Goal: Feedback & Contribution: Submit feedback/report problem

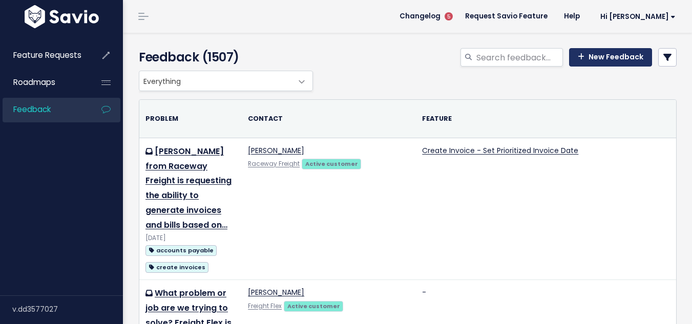
click at [600, 61] on link "New Feedback" at bounding box center [610, 57] width 83 height 18
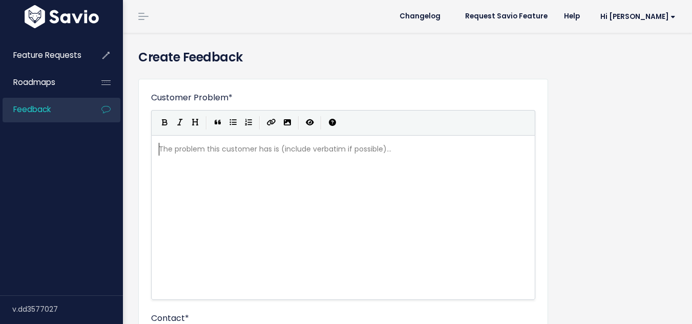
scroll to position [1, 0]
click at [244, 190] on div "The problem this customer has is (include verbatim if possible)... xxxxxxxxxx ​" at bounding box center [356, 230] width 398 height 179
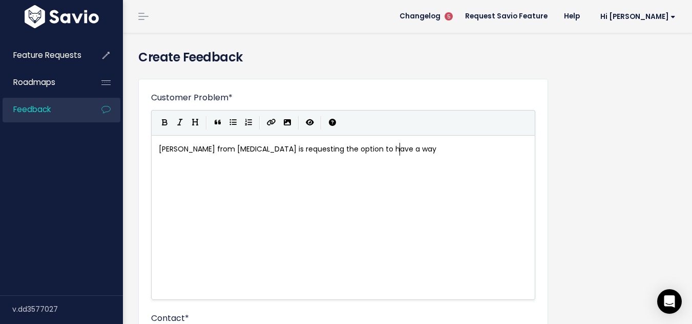
scroll to position [4, 242]
type textarea "[PERSON_NAME] from [MEDICAL_DATA] is requesting the option to have a way"
click at [438, 149] on pre "[PERSON_NAME] from [MEDICAL_DATA] is requesting the option to have a way" at bounding box center [347, 149] width 380 height 13
type textarea ", they suggested that the al"
type textarea "last credit card add gets t"
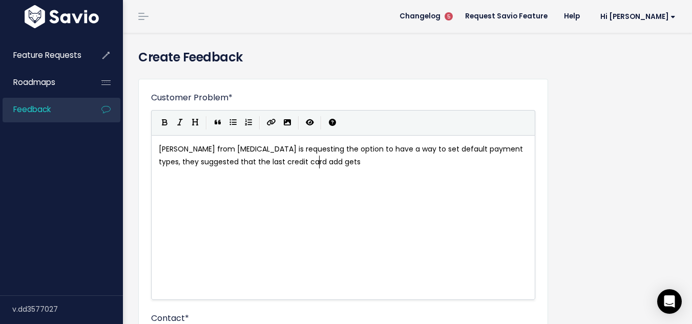
scroll to position [4, 93]
type textarea "at the a"
type textarea "top automatically and t"
type textarea "set to the deu"
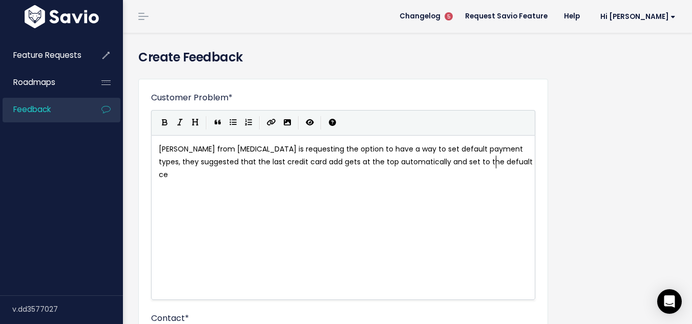
type textarea "fualt cee"
type textarea "redt"
type textarea "ita"
type textarea "card py"
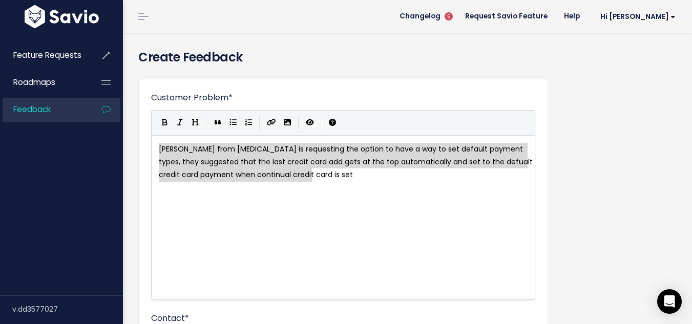
drag, startPoint x: 345, startPoint y: 186, endPoint x: -177, endPoint y: 38, distance: 542.4
click at [0, 38] on html "Feature Requests Roadmaps Feedback ×" at bounding box center [346, 162] width 692 height 324
type textarea "Margaret McCain from Muse is requesting the option to have a way to set default…"
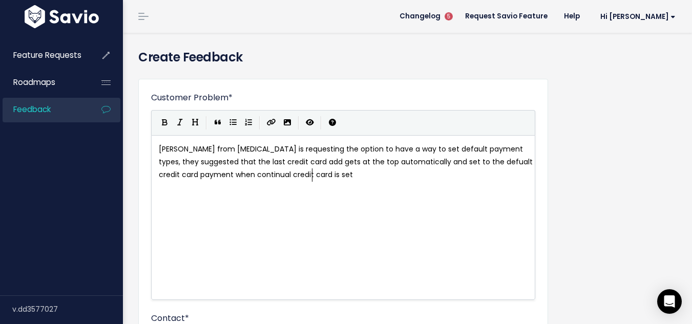
click at [299, 238] on div "x Margaret McCain from Muse is requesting the option to have a way to set defau…" at bounding box center [356, 230] width 398 height 179
type textarea "Margaret McCain from Muse is requesting the option to have a way to set default…"
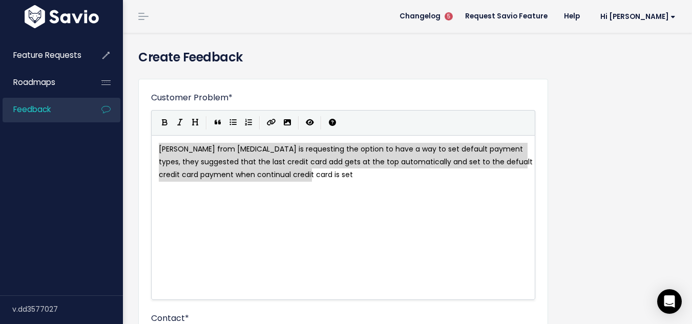
drag, startPoint x: 334, startPoint y: 189, endPoint x: 8, endPoint y: 107, distance: 336.4
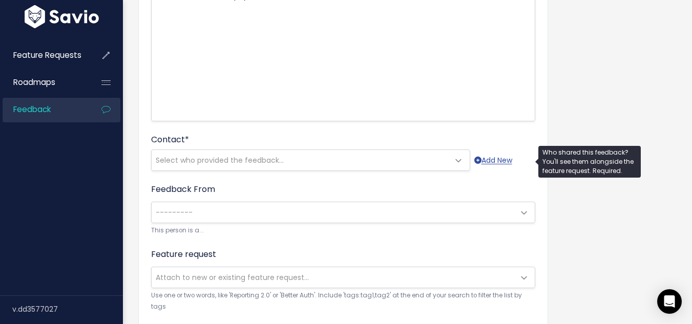
scroll to position [205, 0]
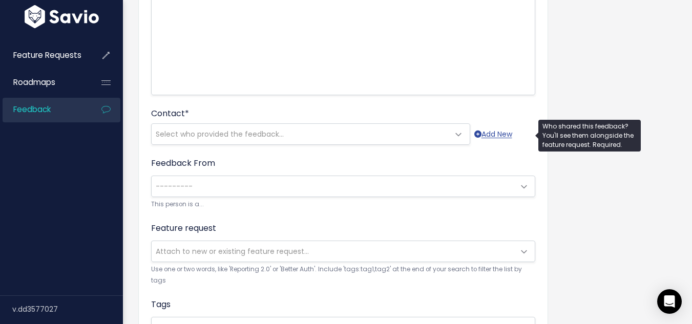
click at [220, 130] on span "Select who provided the feedback..." at bounding box center [220, 134] width 128 height 10
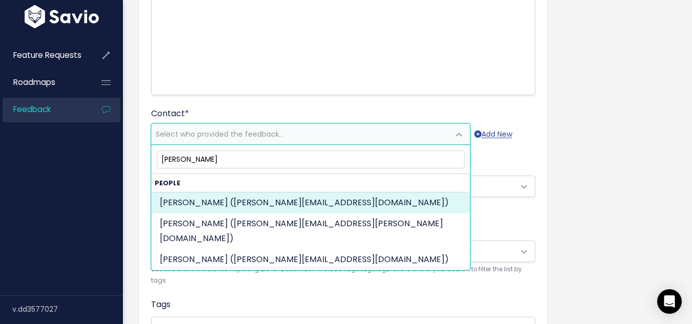
type input "margaret mc"
select select "ACTIVE"
select select "61626036"
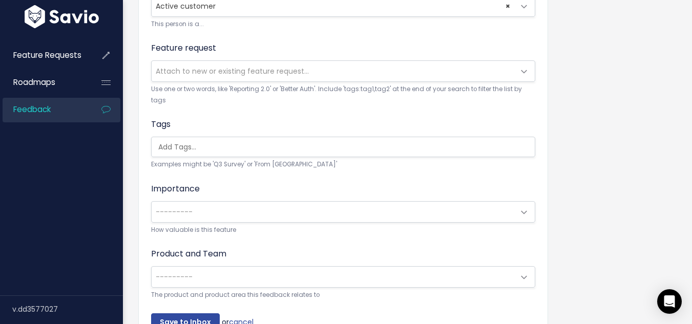
scroll to position [410, 0]
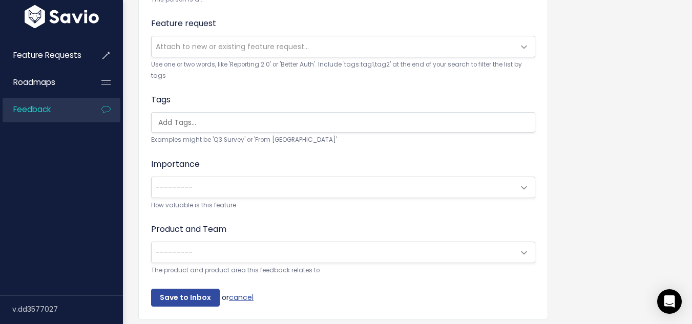
click at [211, 124] on input "search" at bounding box center [345, 122] width 383 height 11
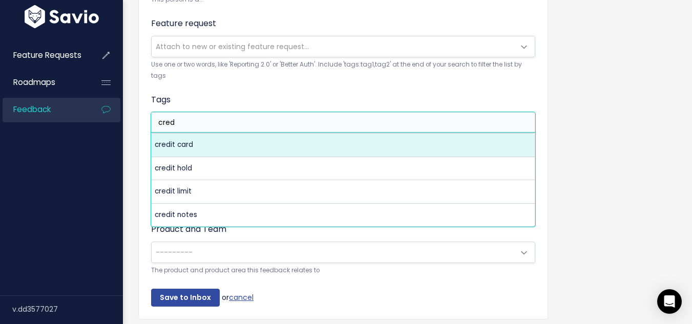
type input "cred"
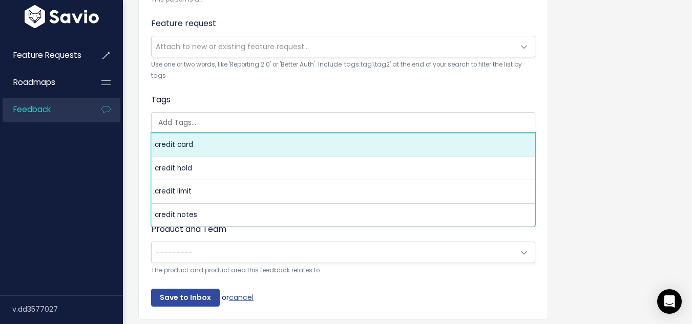
select select "5311"
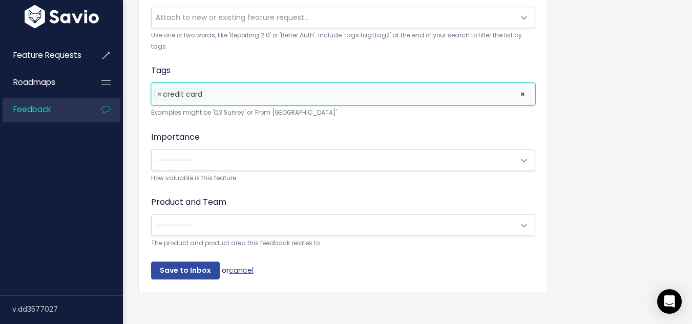
scroll to position [455, 0]
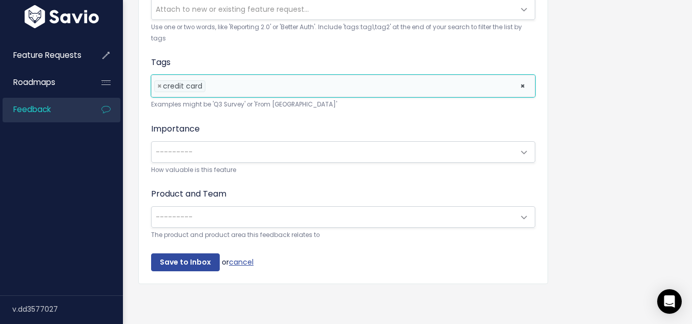
click at [206, 142] on span "---------" at bounding box center [333, 152] width 362 height 20
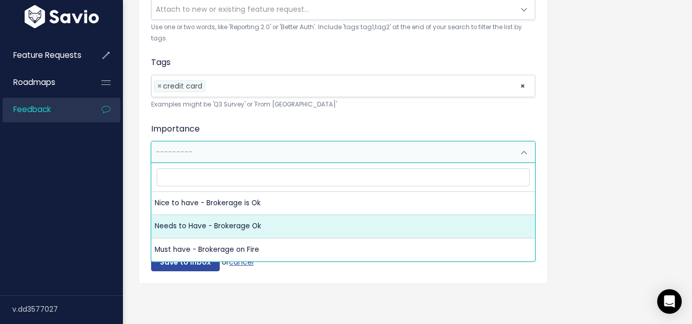
select select "NEEDS_TO_HAVE_BROKERAGE_OK"
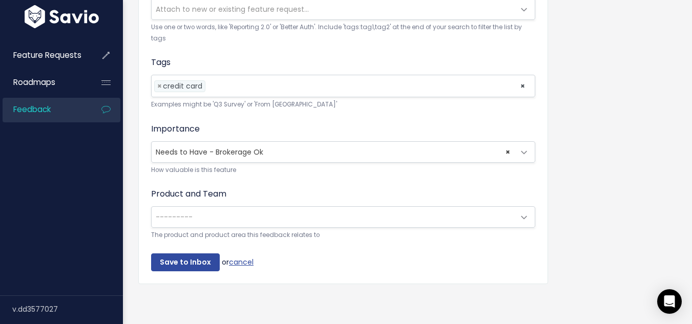
click at [217, 207] on span "---------" at bounding box center [333, 217] width 362 height 20
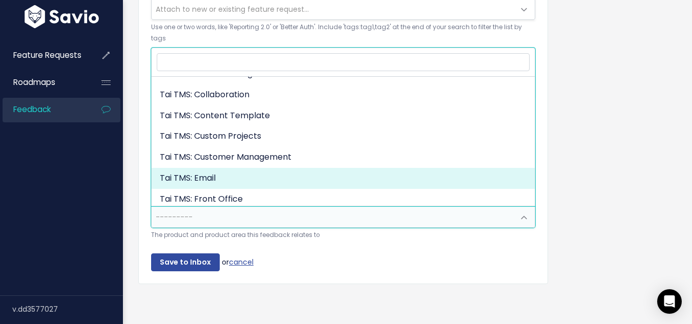
scroll to position [154, 0]
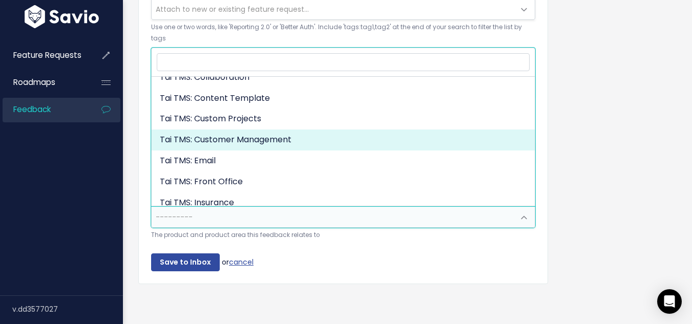
select select "MAIN:CUSTOMER_MANAGEMENT"
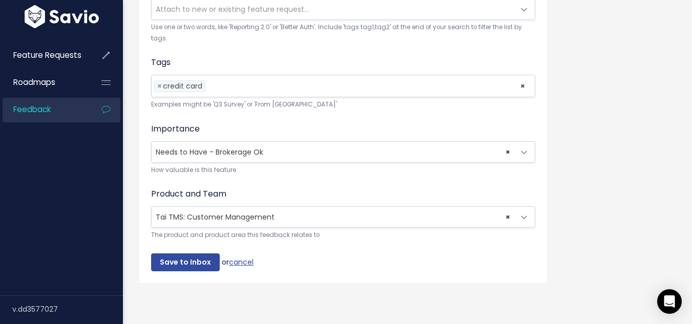
click at [179, 254] on input "Save to Inbox" at bounding box center [185, 262] width 69 height 18
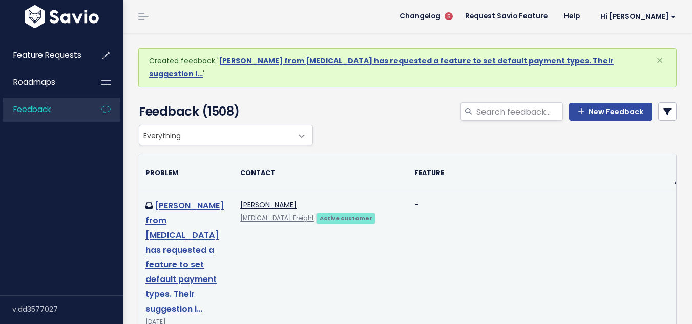
click at [196, 221] on link "[PERSON_NAME] from [MEDICAL_DATA] has requested a feature to set default paymen…" at bounding box center [184, 257] width 78 height 115
